Goal: Information Seeking & Learning: Learn about a topic

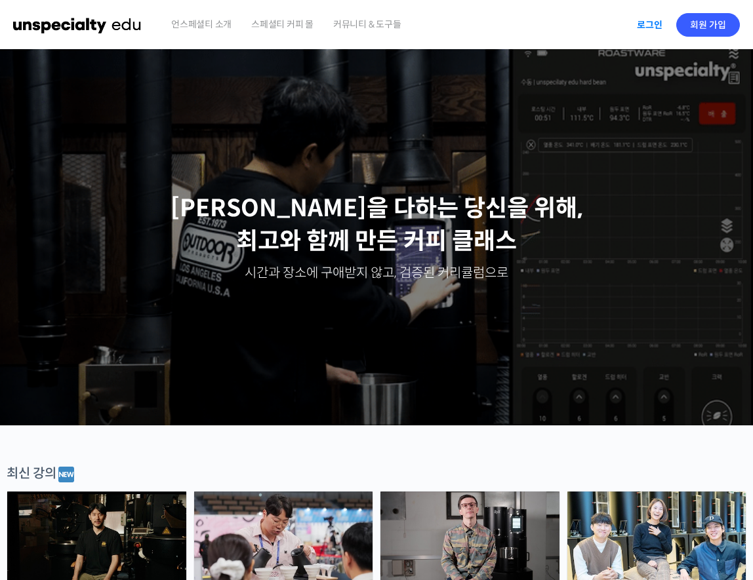
click at [652, 24] on link "로그인" at bounding box center [649, 25] width 41 height 30
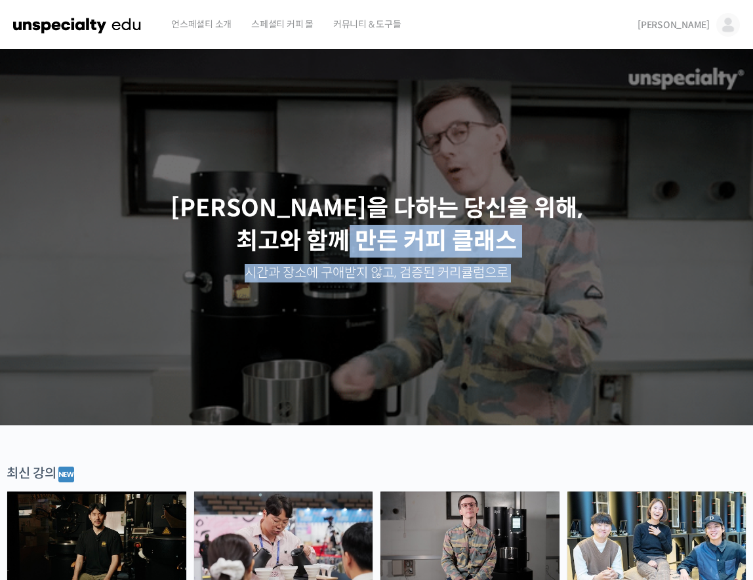
click at [701, 22] on span "김경태" at bounding box center [673, 25] width 72 height 12
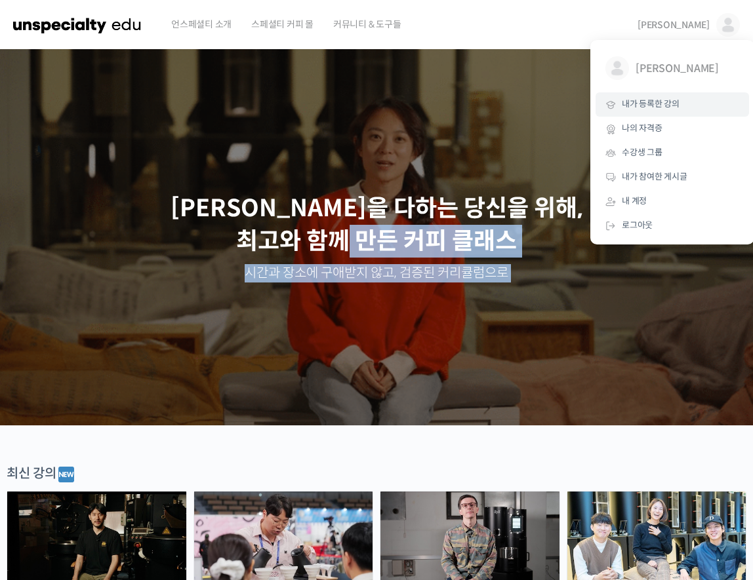
click at [683, 102] on link "내가 등록한 강의" at bounding box center [671, 104] width 153 height 24
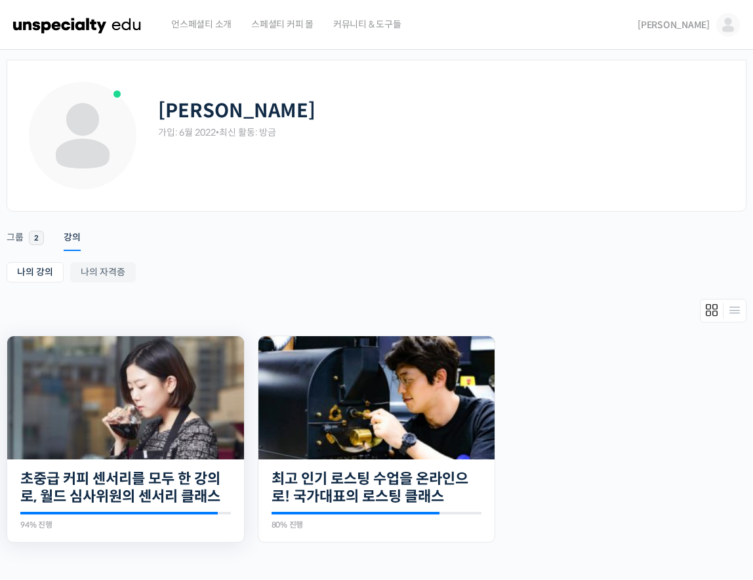
click at [160, 397] on img at bounding box center [125, 397] width 237 height 123
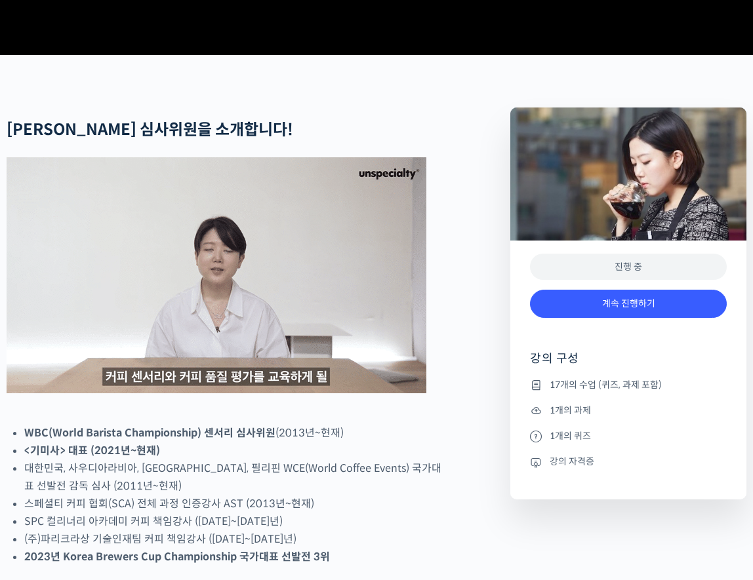
scroll to position [459, 0]
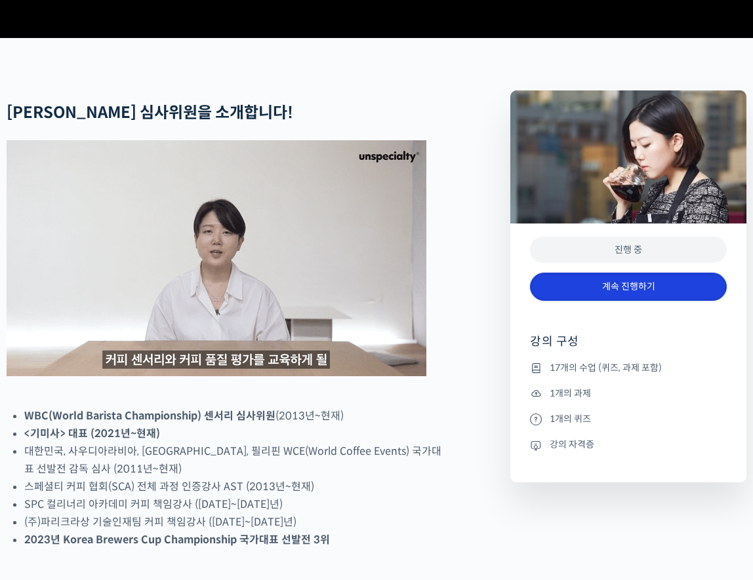
click at [585, 301] on link "계속 진행하기" at bounding box center [628, 287] width 197 height 28
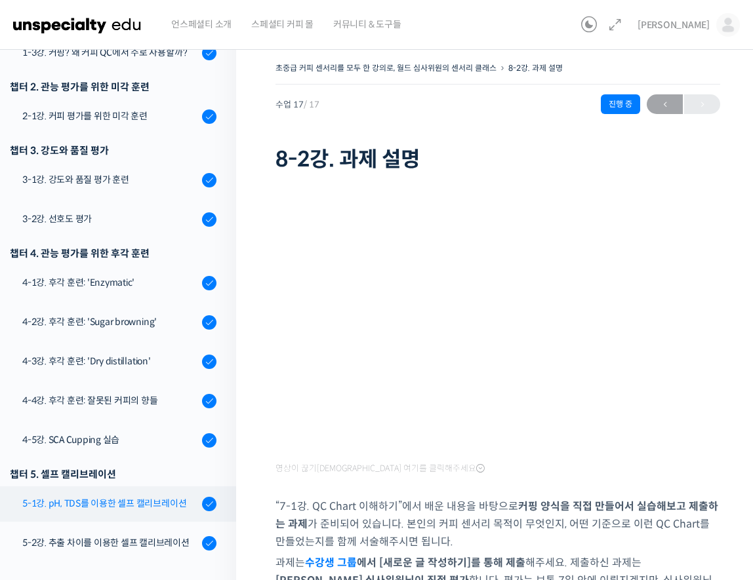
scroll to position [220, 0]
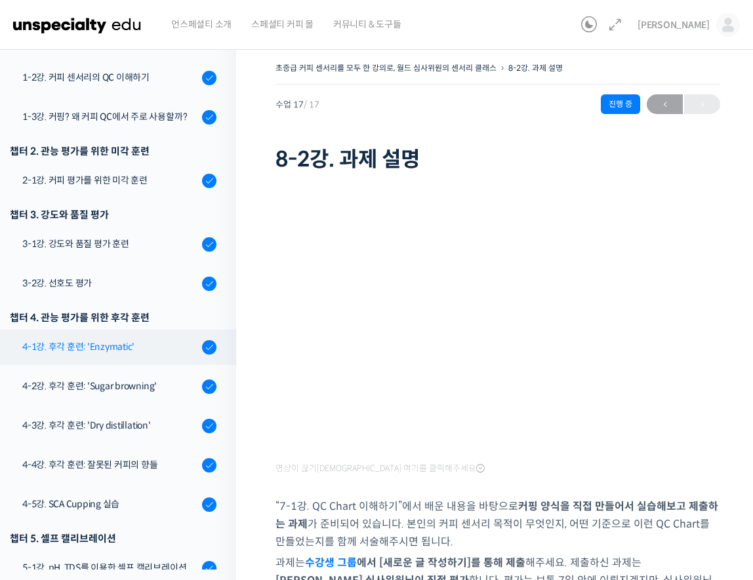
click at [142, 344] on div "4-1강. 후각 훈련: 'Enzymatic'" at bounding box center [110, 347] width 176 height 14
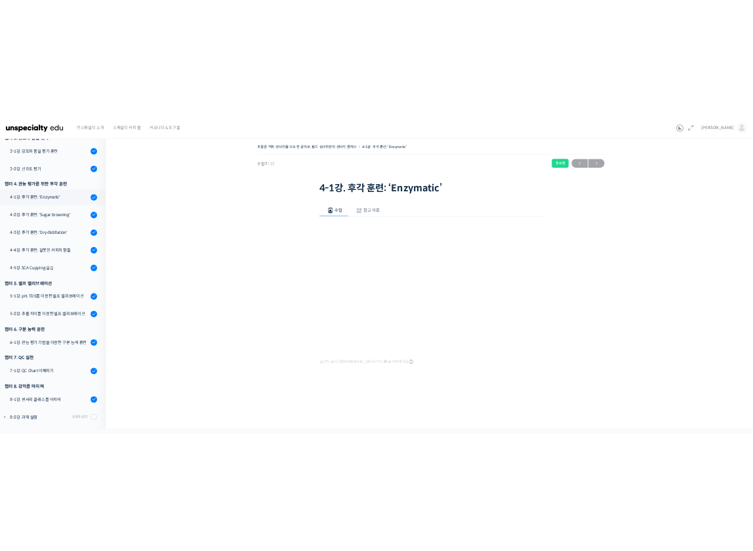
scroll to position [387, 0]
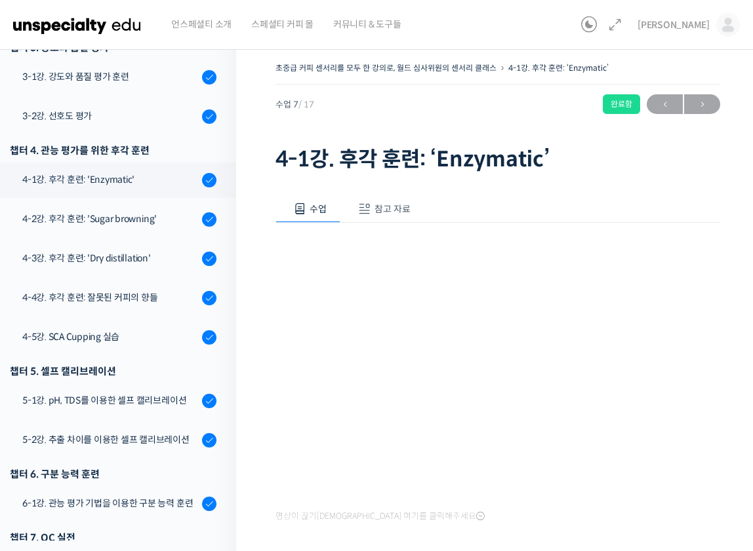
click at [594, 193] on div "수업 참고 자료 영상이 끊기[DEMOGRAPHIC_DATA]를 클릭해주세요 PPT 수업 자료 (클릭하시면 새 창에서 열립니다) 실습에 사용된 …" at bounding box center [497, 381] width 445 height 410
click at [462, 128] on div "초중급 커피 센서리를 모두 한 강의로, 월드 심사위원의 센서리 클래스 4-1강. 후각 훈련: ‘Enzymatic’ 완료함 수업 7 / 17 완…" at bounding box center [497, 117] width 445 height 117
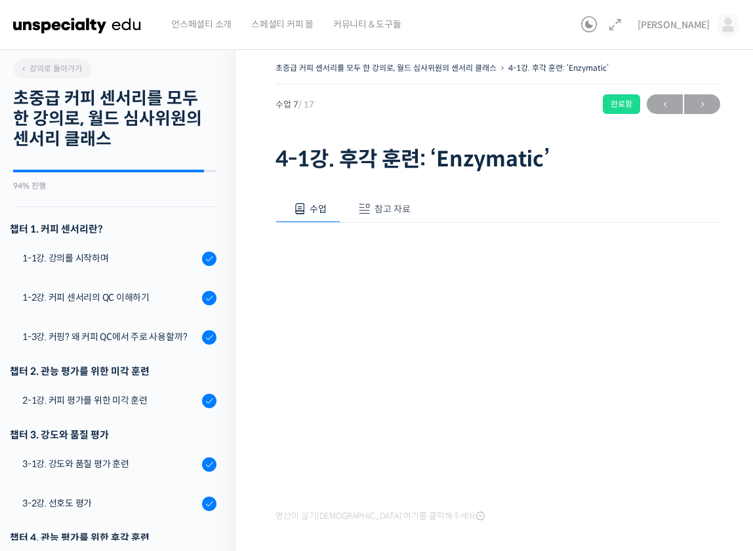
scroll to position [387, 0]
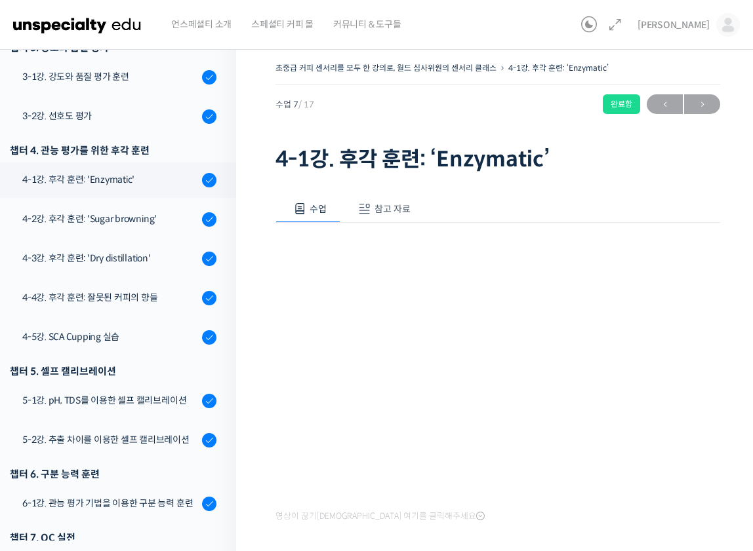
click at [574, 210] on div "수업 참고 자료" at bounding box center [497, 209] width 445 height 28
click at [576, 189] on div "수업 참고 자료 영상이 끊기[DEMOGRAPHIC_DATA]를 클릭해주세요 PPT 수업 자료 (클릭하시면 새 창에서 열립니다) 실습에 사용된 …" at bounding box center [497, 381] width 445 height 410
click at [491, 517] on div "영상이 끊기[DEMOGRAPHIC_DATA] 여기를 클릭해주세요" at bounding box center [497, 374] width 445 height 303
click at [263, 426] on div "초중급 커피 센서리를 모두 한 강의로, 월드 심사위원의 센서리 클래스 4-1강. 후각 훈련: ‘Enzymatic’ 완료함 수업 7 / 17 완…" at bounding box center [497, 326] width 523 height 574
